Goal: Transaction & Acquisition: Book appointment/travel/reservation

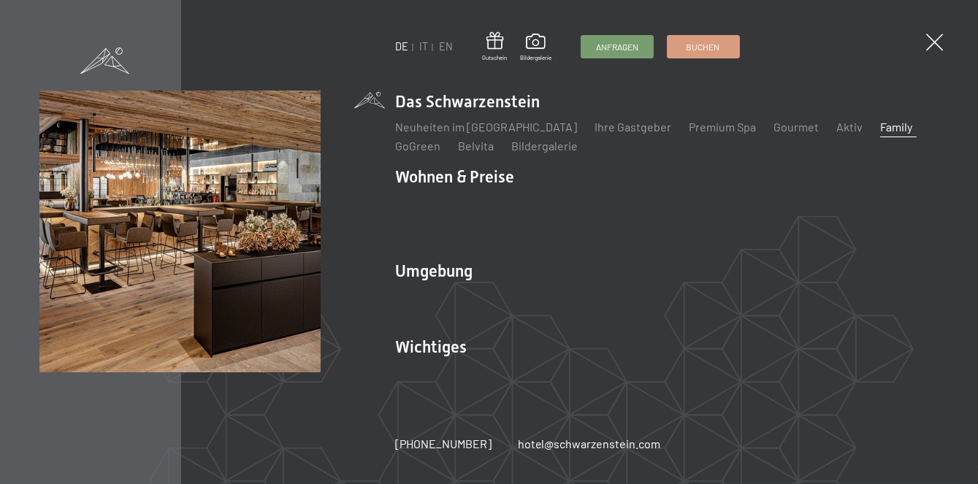
click at [492, 229] on li "Wohnen & Preise Inklusivleistungen Zimmer & Preise Liste Angebote Liste Familie…" at bounding box center [666, 207] width 543 height 83
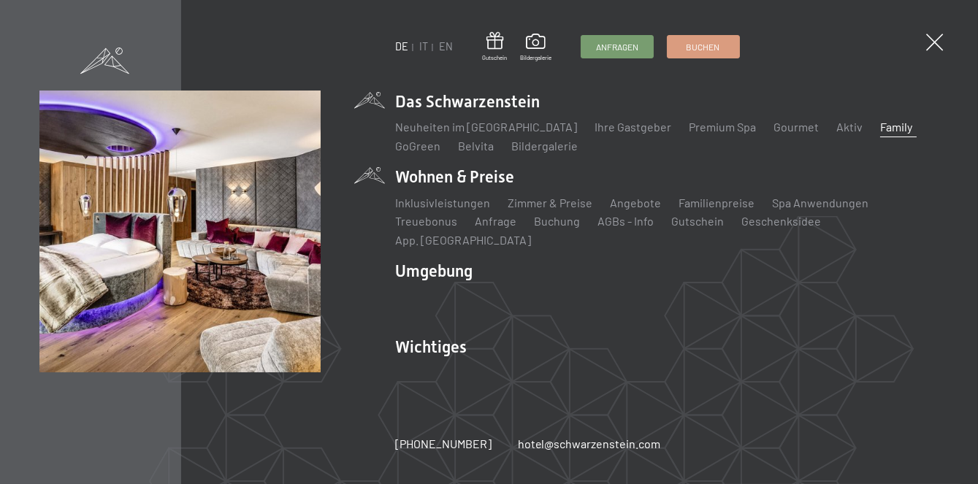
click at [452, 210] on link "Inklusivleistungen" at bounding box center [442, 203] width 95 height 14
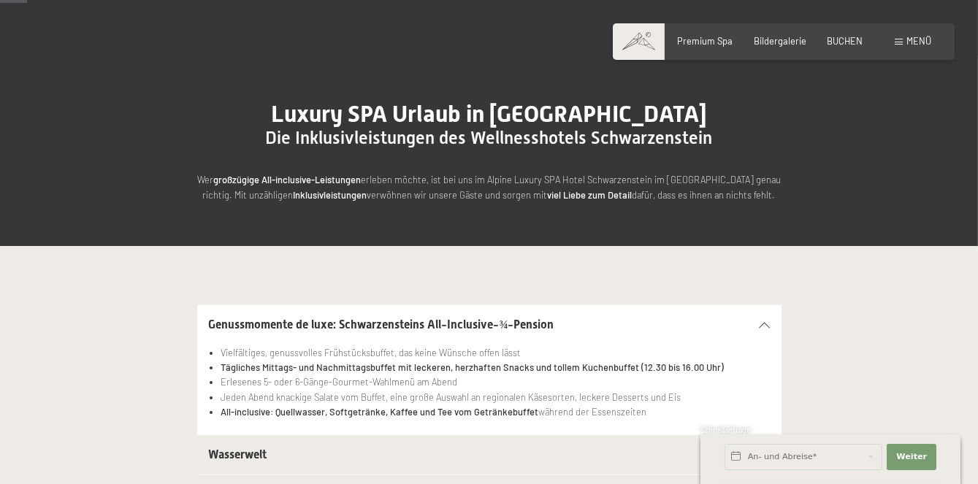
scroll to position [61, 0]
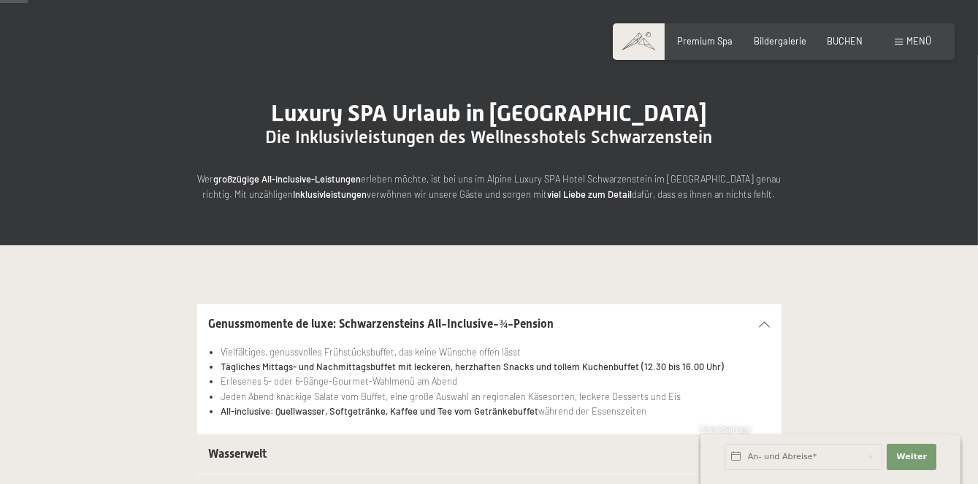
click at [856, 42] on span "BUCHEN" at bounding box center [845, 41] width 36 height 12
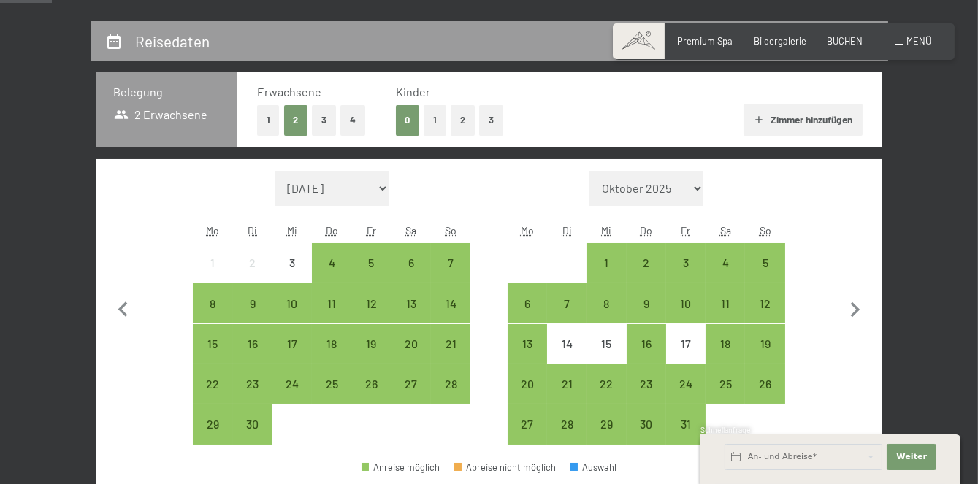
scroll to position [259, 0]
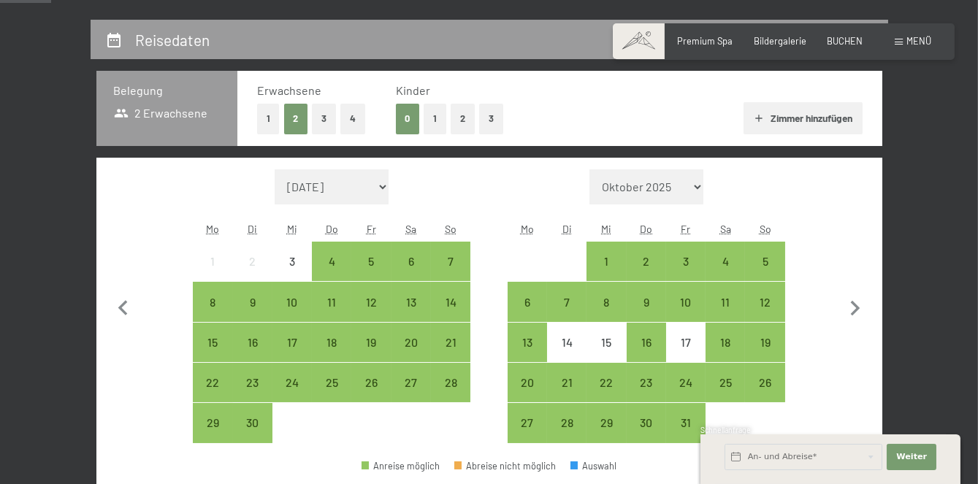
click at [462, 118] on button "2" at bounding box center [463, 119] width 24 height 30
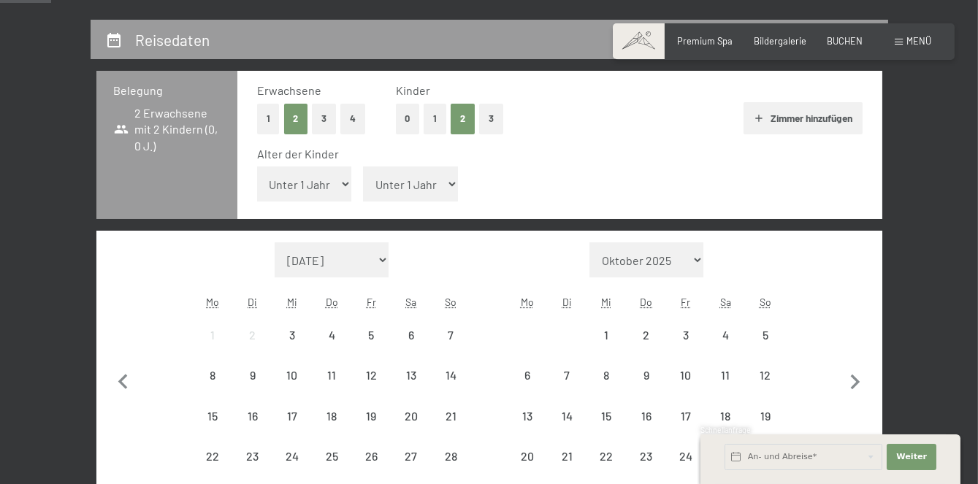
click at [341, 185] on select "Unter 1 Jahr 1 Jahr 2 Jahre 3 Jahre 4 Jahre 5 Jahre 6 Jahre 7 Jahre 8 Jahre 9 J…" at bounding box center [304, 183] width 95 height 35
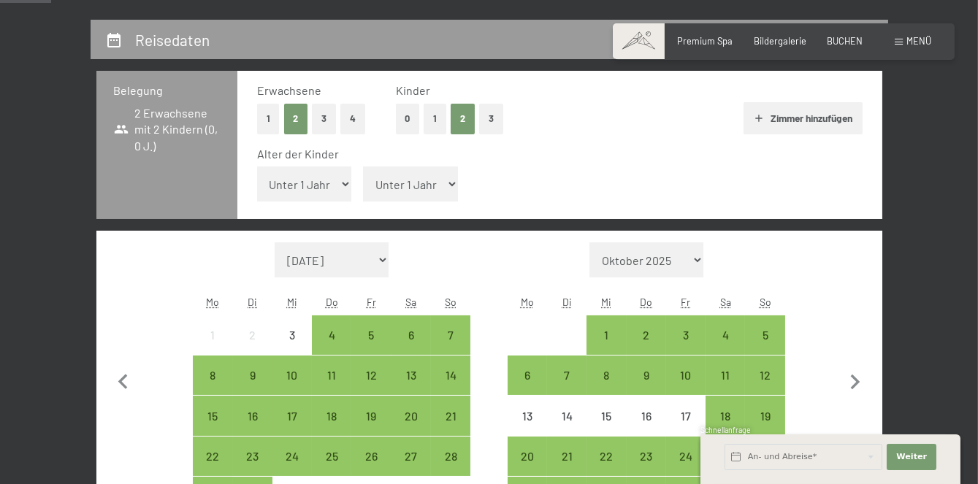
select select "6"
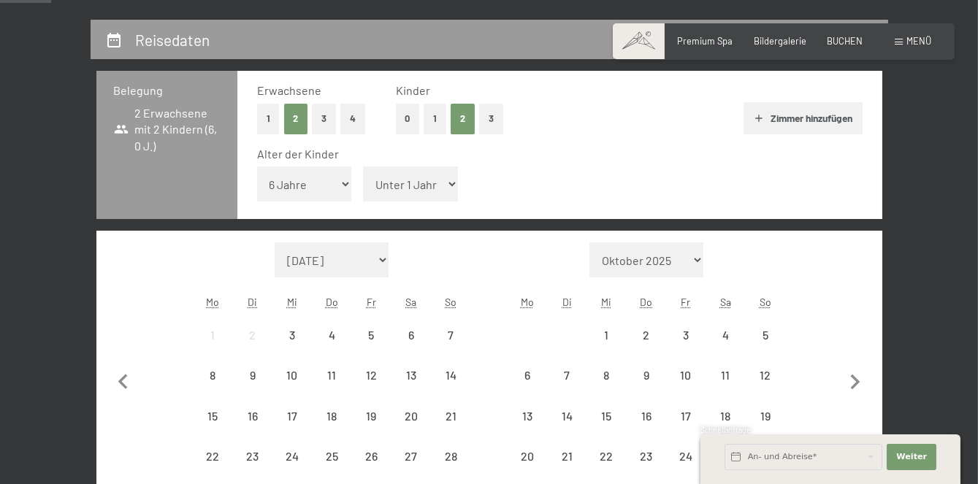
click at [437, 189] on select "Unter 1 Jahr 1 Jahr 2 Jahre 3 Jahre 4 Jahre 5 Jahre 6 Jahre 7 Jahre 8 Jahre 9 J…" at bounding box center [410, 183] width 95 height 35
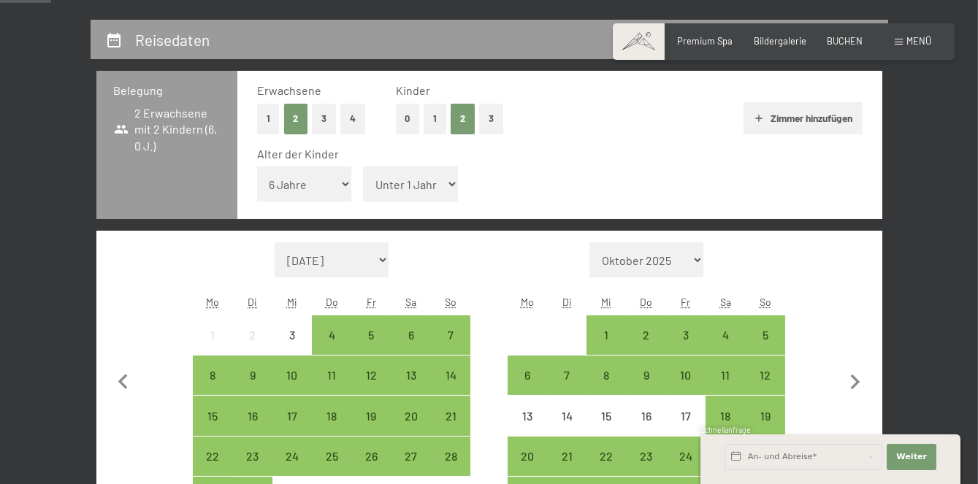
select select "8"
click at [860, 390] on icon "button" at bounding box center [855, 382] width 31 height 31
select select "2025-10-01"
select select "2025-11-01"
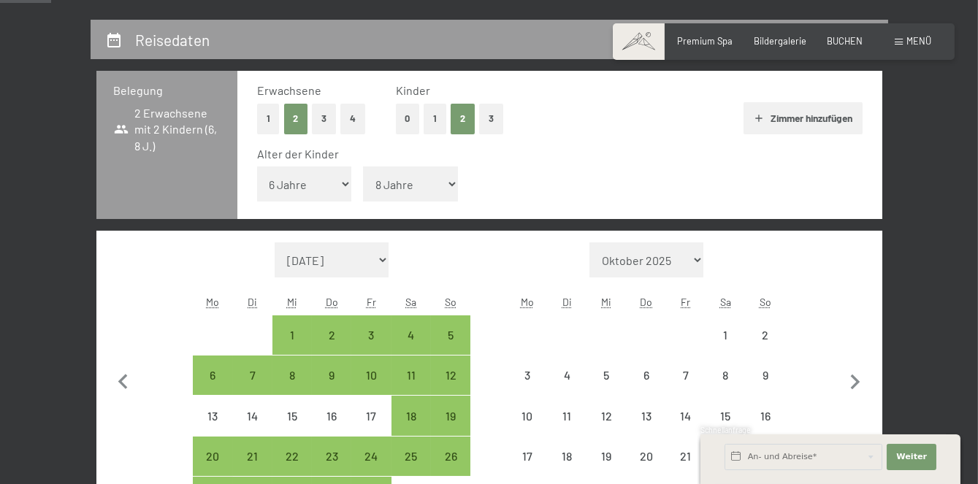
select select "2025-10-01"
select select "2025-11-01"
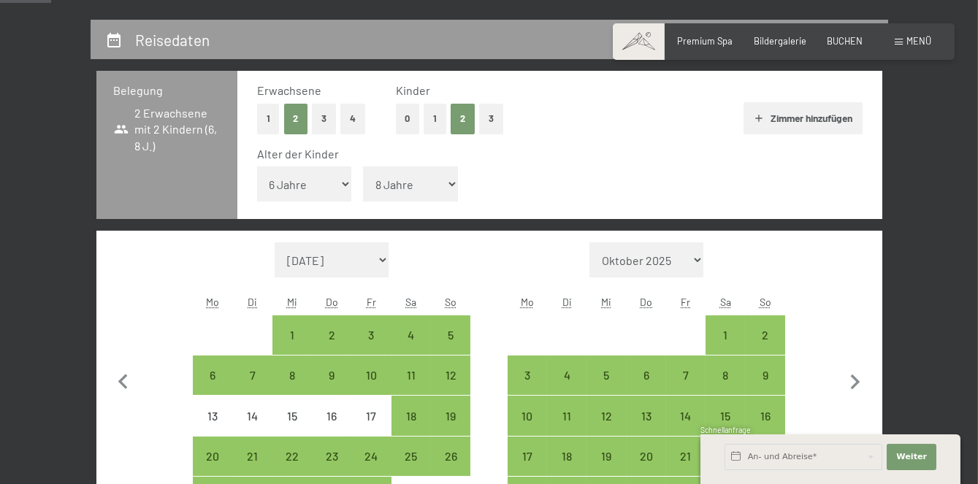
click at [629, 378] on div "6" at bounding box center [646, 388] width 37 height 37
select select "2025-10-01"
select select "2025-11-01"
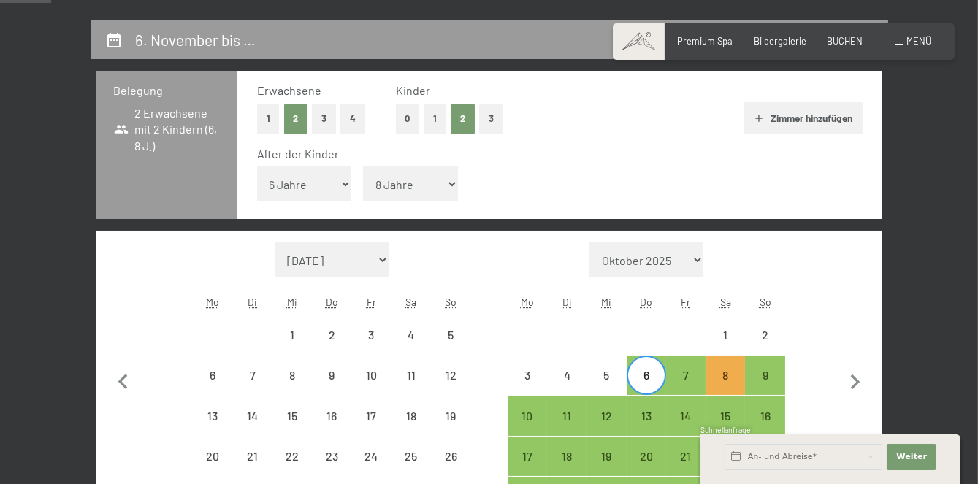
click at [764, 375] on div "9" at bounding box center [764, 388] width 37 height 37
select select "2025-10-01"
select select "2025-11-01"
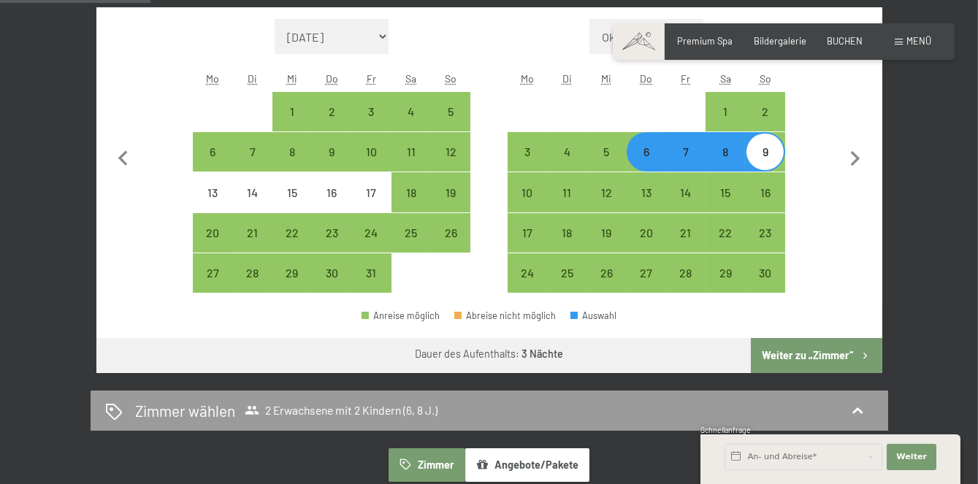
scroll to position [487, 0]
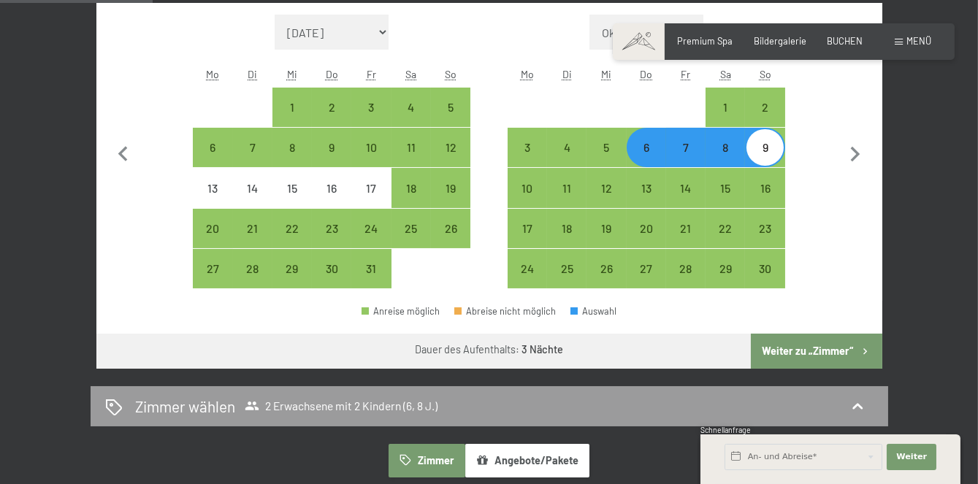
click at [833, 351] on button "Weiter zu „Zimmer“" at bounding box center [816, 351] width 131 height 35
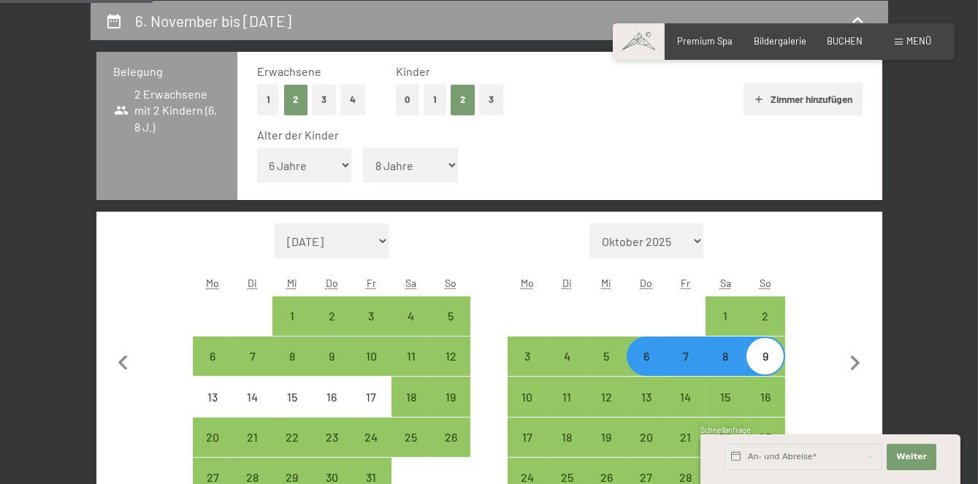
select select "2025-10-01"
select select "2025-11-01"
